Goal: Task Accomplishment & Management: Manage account settings

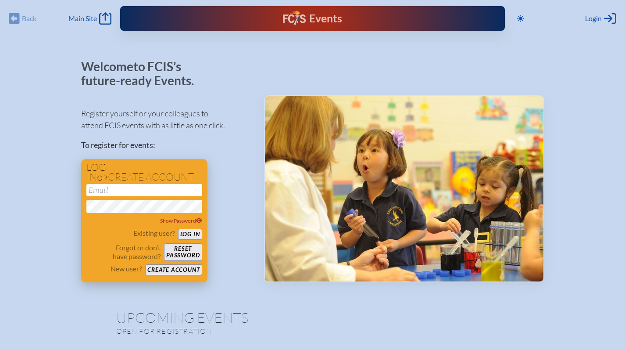
type input "[EMAIL_ADDRESS][DOMAIN_NAME]"
click at [183, 235] on button "Log in" at bounding box center [190, 234] width 24 height 11
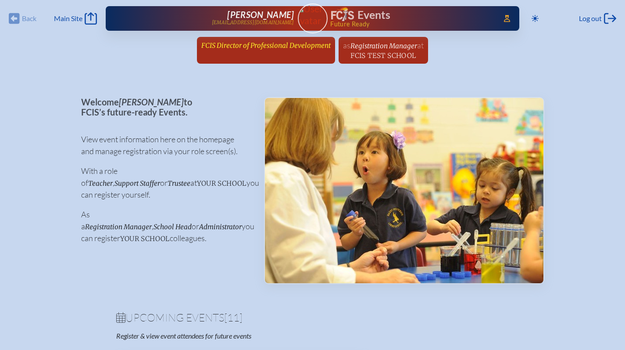
click at [286, 48] on span "FCIS Director of Professional Development" at bounding box center [265, 45] width 129 height 8
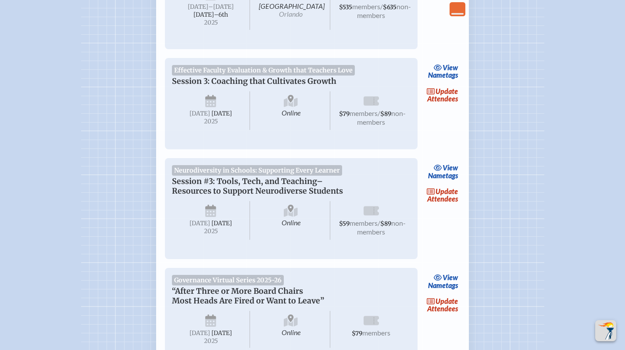
scroll to position [361, 0]
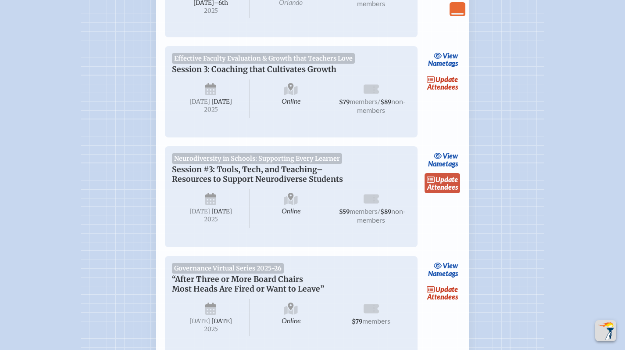
click at [432, 183] on icon at bounding box center [431, 179] width 9 height 7
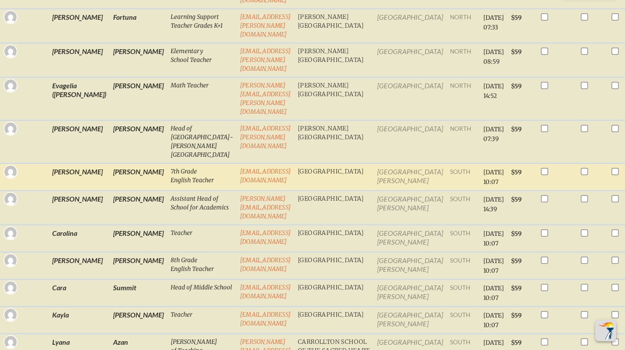
scroll to position [326, 0]
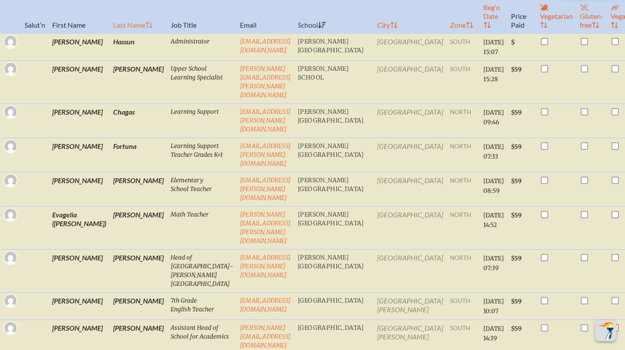
click at [110, 24] on th "Last Name" at bounding box center [138, 11] width 57 height 43
checkbox input "true"
checkbox input "false"
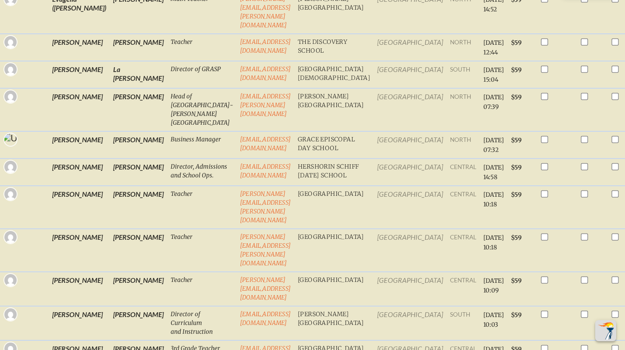
scroll to position [1583, 0]
